Goal: Communication & Community: Answer question/provide support

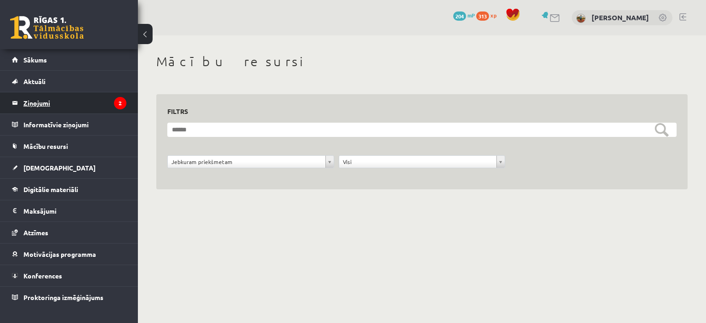
click at [67, 106] on legend "Ziņojumi 2" at bounding box center [74, 102] width 103 height 21
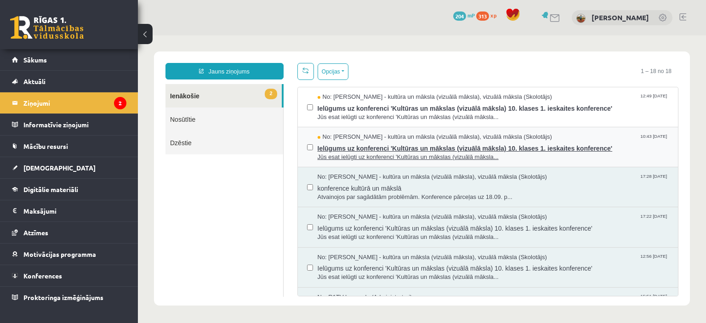
click at [407, 144] on span "Ielūgums uz konferenci 'Kultūras un mākslas (vizuālā māksla) 10. klases 1. iesk…" at bounding box center [492, 146] width 351 height 11
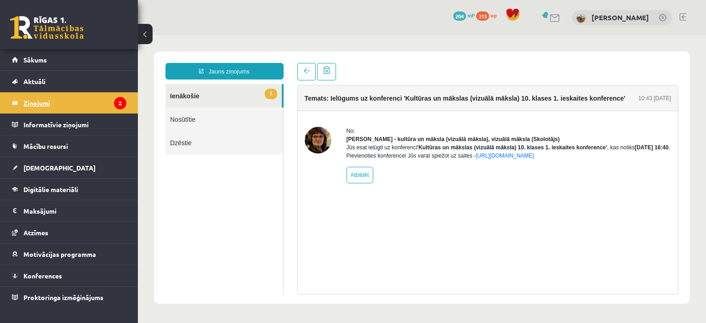
click at [112, 103] on legend "Ziņojumi 2" at bounding box center [74, 102] width 103 height 21
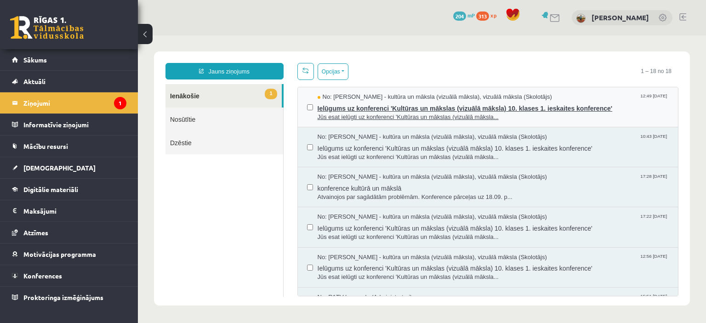
click at [381, 104] on span "Ielūgums uz konferenci 'Kultūras un mākslas (vizuālā māksla) 10. klases 1. iesk…" at bounding box center [492, 107] width 351 height 11
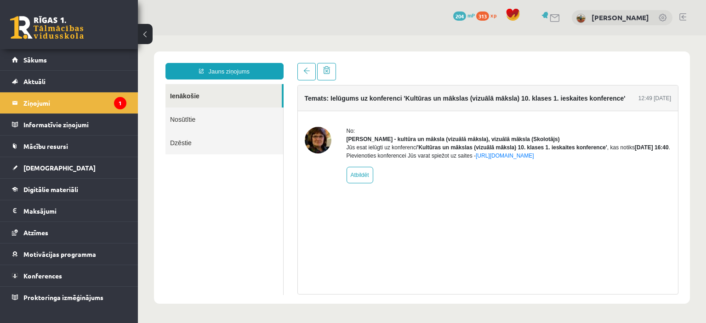
click at [39, 22] on link at bounding box center [46, 27] width 73 height 23
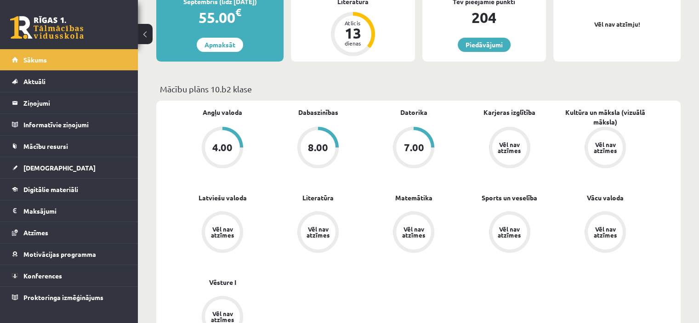
scroll to position [230, 0]
